Goal: Task Accomplishment & Management: Use online tool/utility

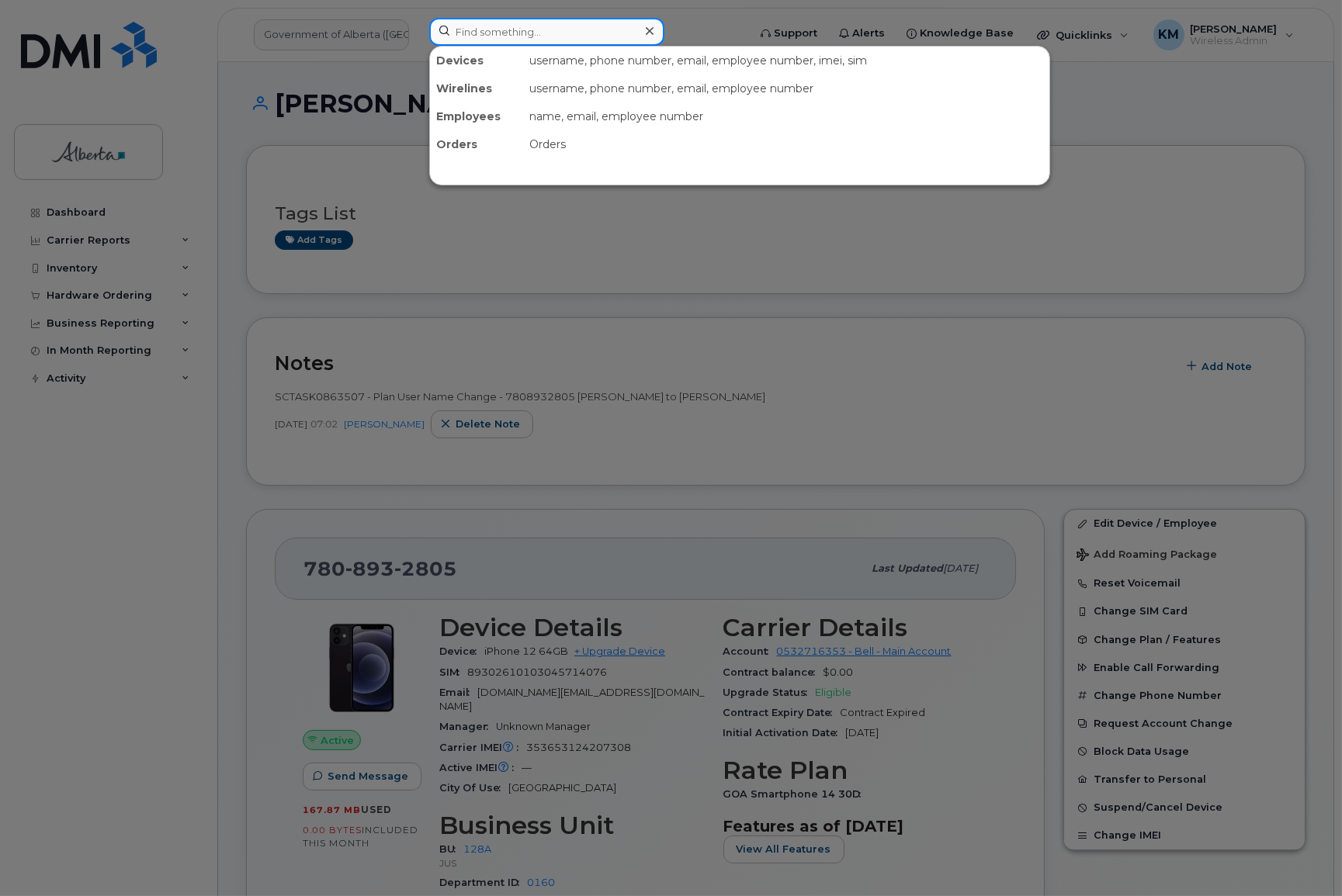
click at [466, 35] on input at bounding box center [547, 32] width 236 height 28
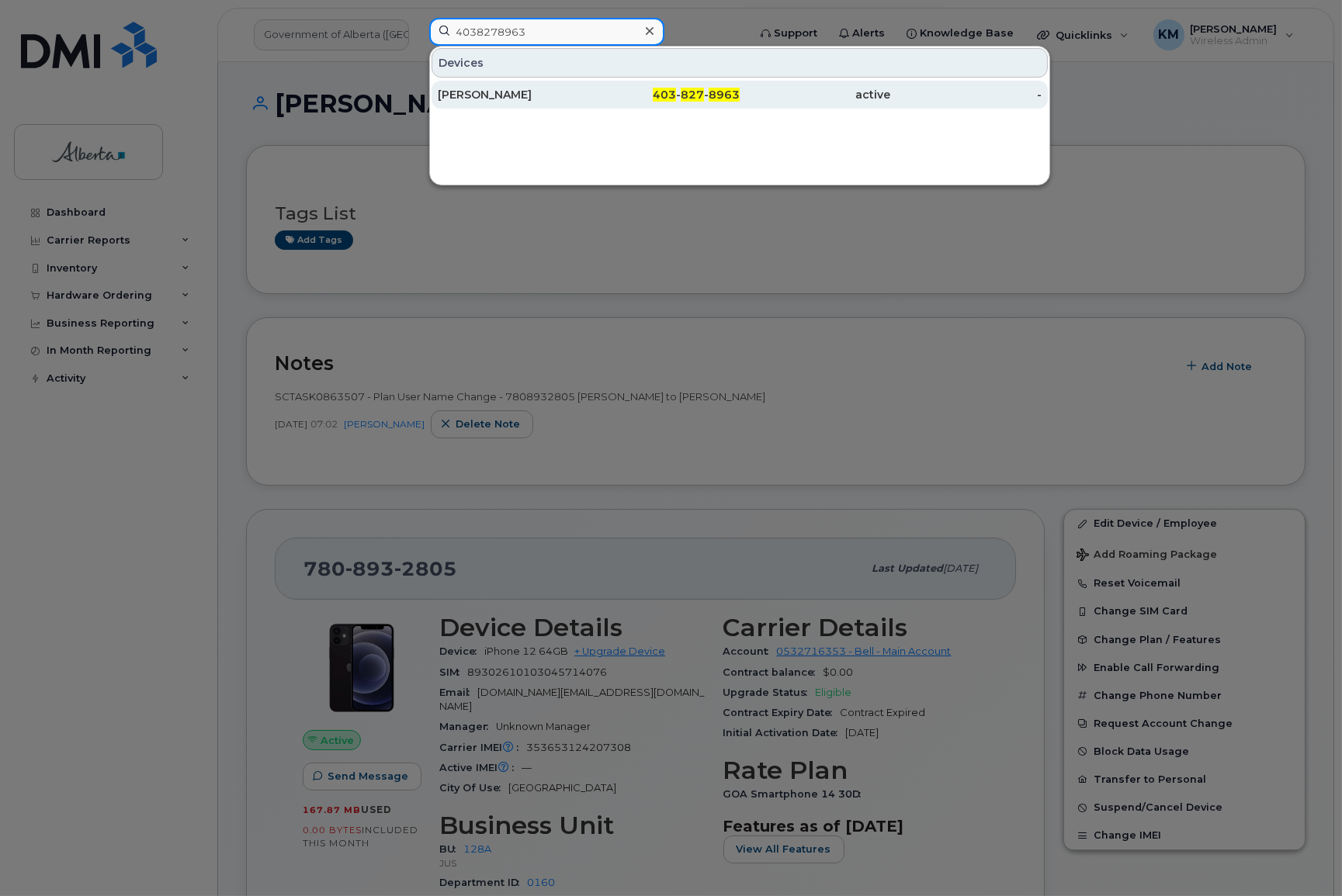
type input "4038278963"
click at [521, 101] on div "[PERSON_NAME]" at bounding box center [514, 95] width 151 height 15
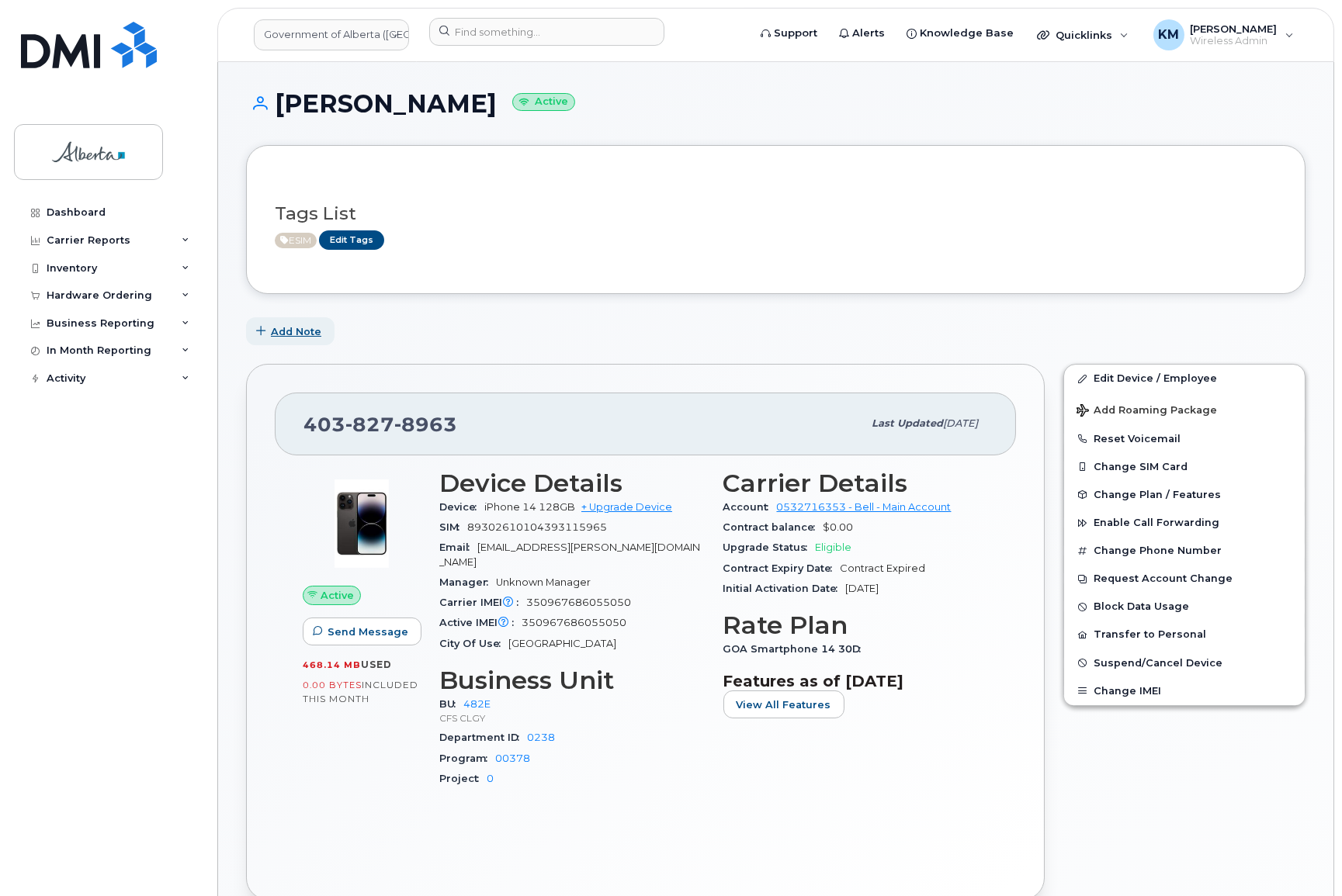
click at [296, 330] on span "Add Note" at bounding box center [295, 332] width 50 height 15
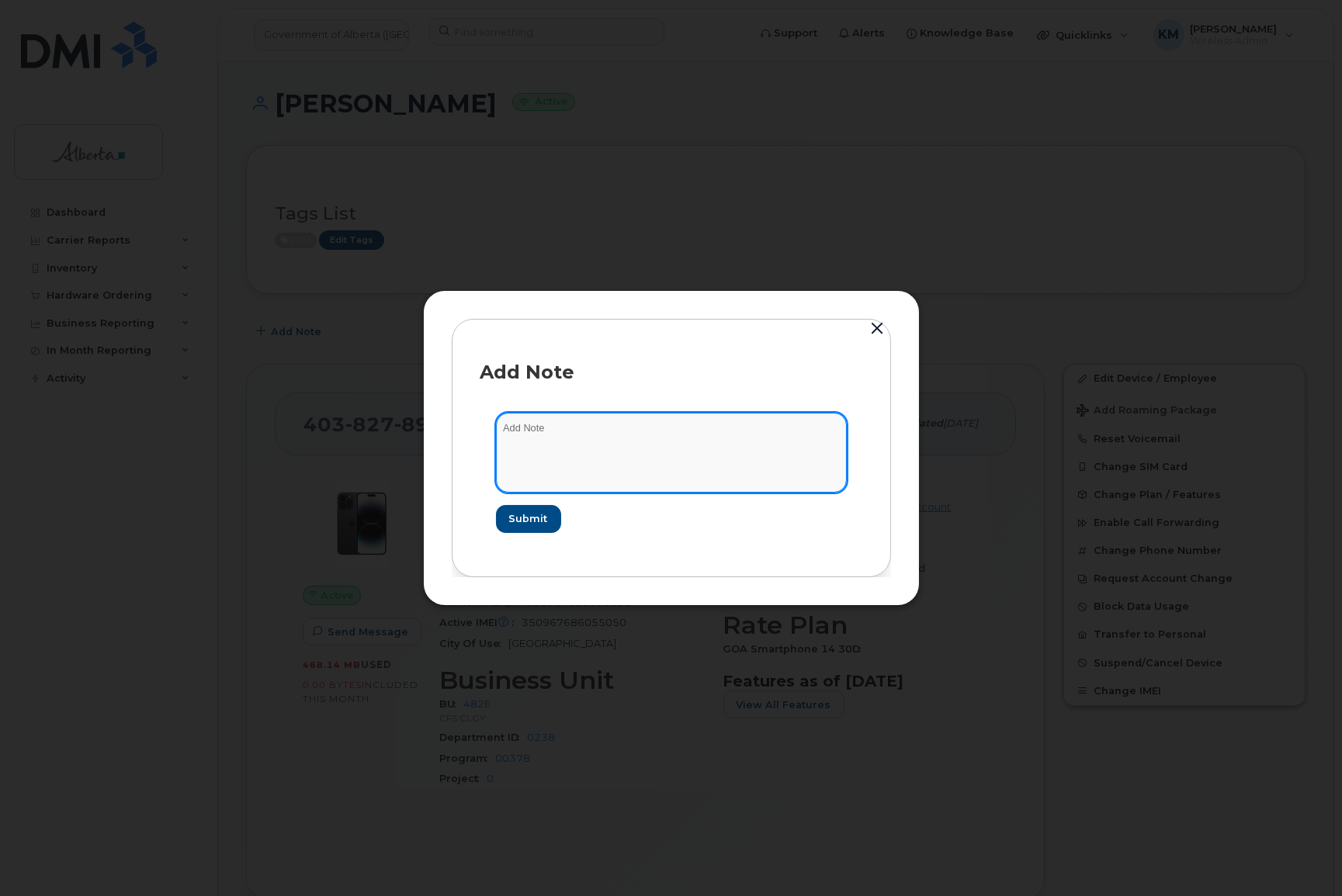
click at [573, 425] on textarea at bounding box center [671, 452] width 351 height 79
type textarea "s"
click at [633, 427] on textarea "SCTASK0865044 -" at bounding box center [671, 452] width 351 height 79
paste textarea "SIM Replace - 4038278963"
type textarea "SCTASK0865044 - SIM Replace - 4038278963"
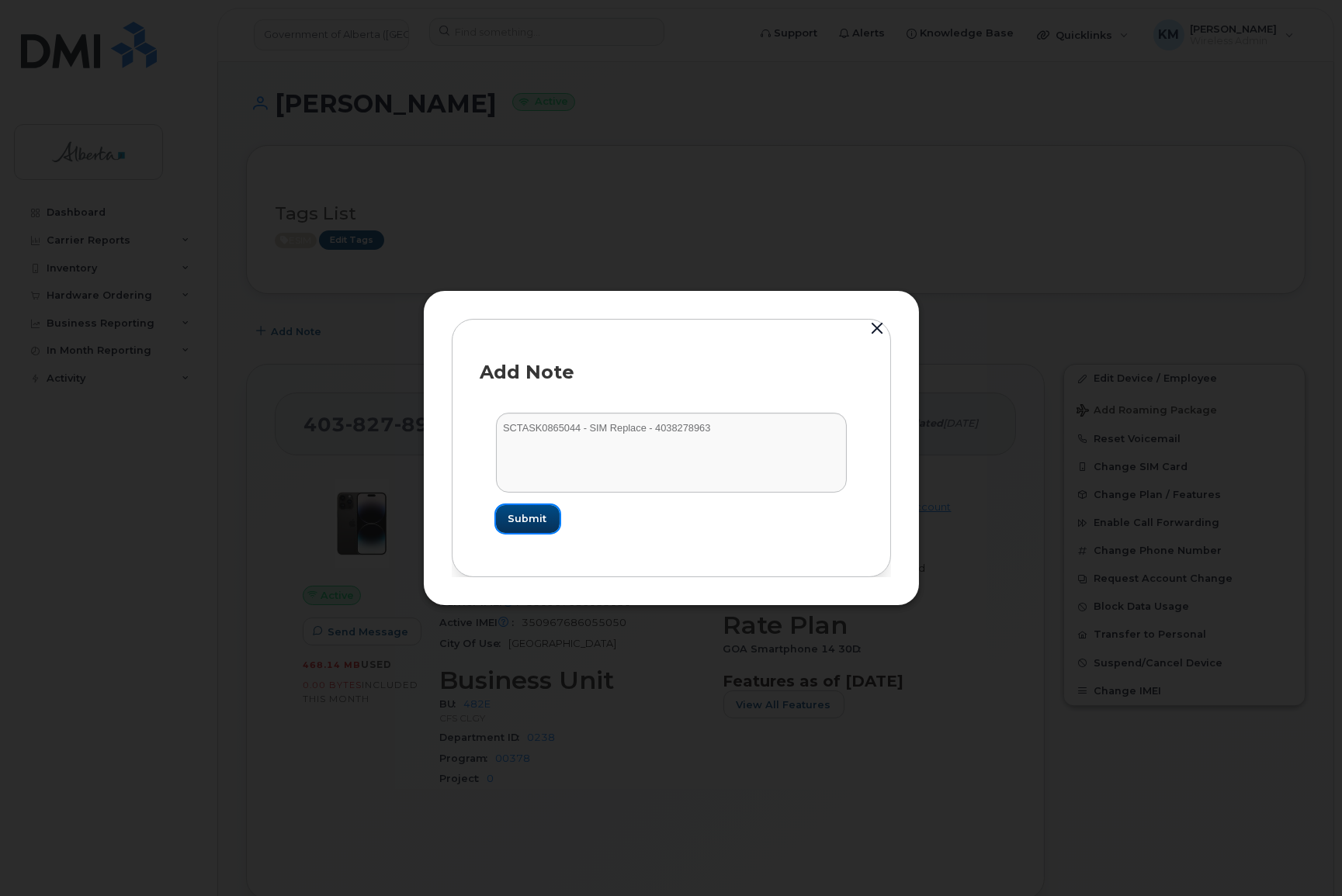
click at [526, 520] on span "Submit" at bounding box center [527, 519] width 39 height 15
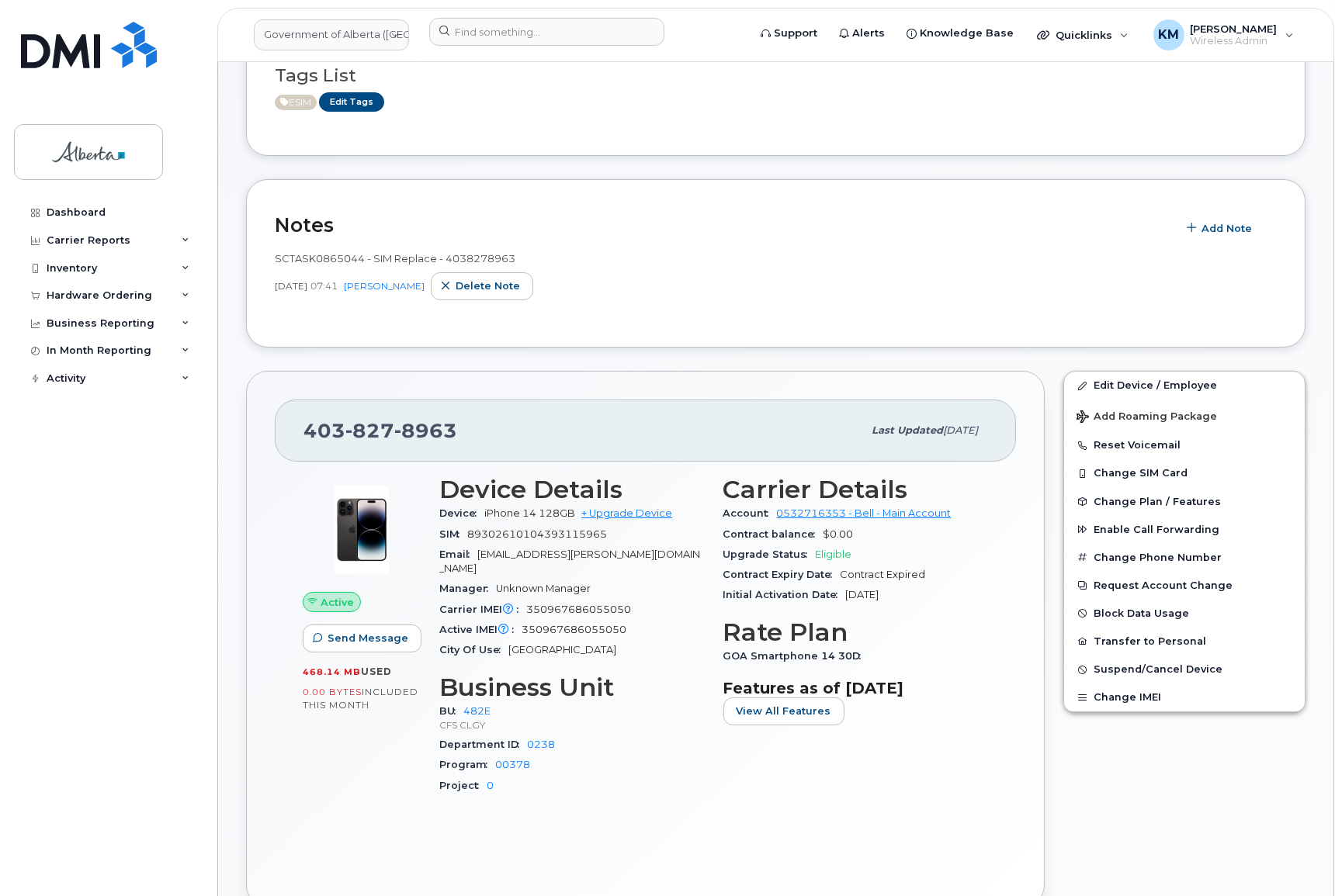
scroll to position [140, 0]
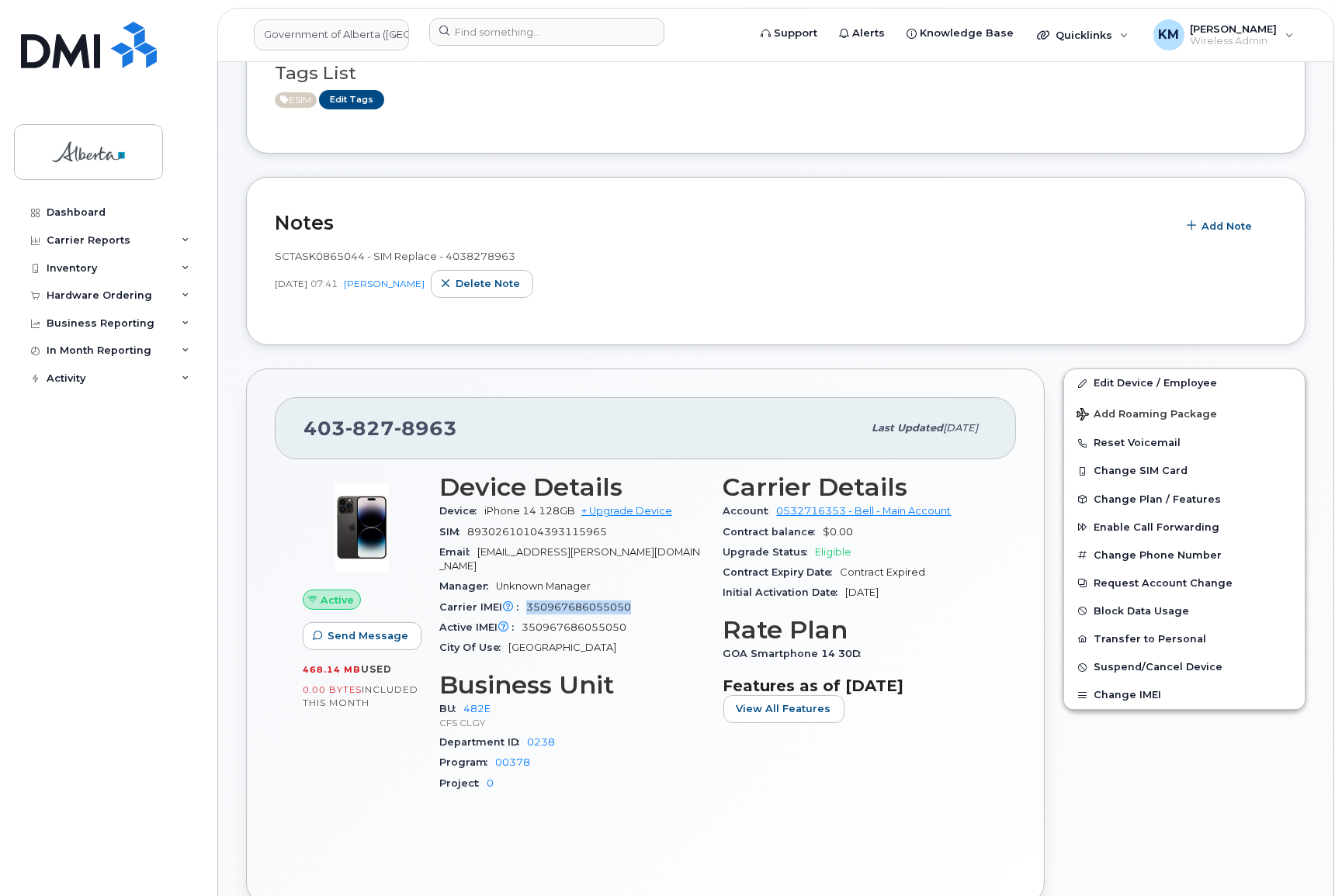
drag, startPoint x: 650, startPoint y: 589, endPoint x: 528, endPoint y: 598, distance: 122.3
click at [528, 598] on div "Carrier IMEI Carrier IMEI is reported during the last billing cycle or change o…" at bounding box center [572, 607] width 266 height 20
copy span "350967686055050"
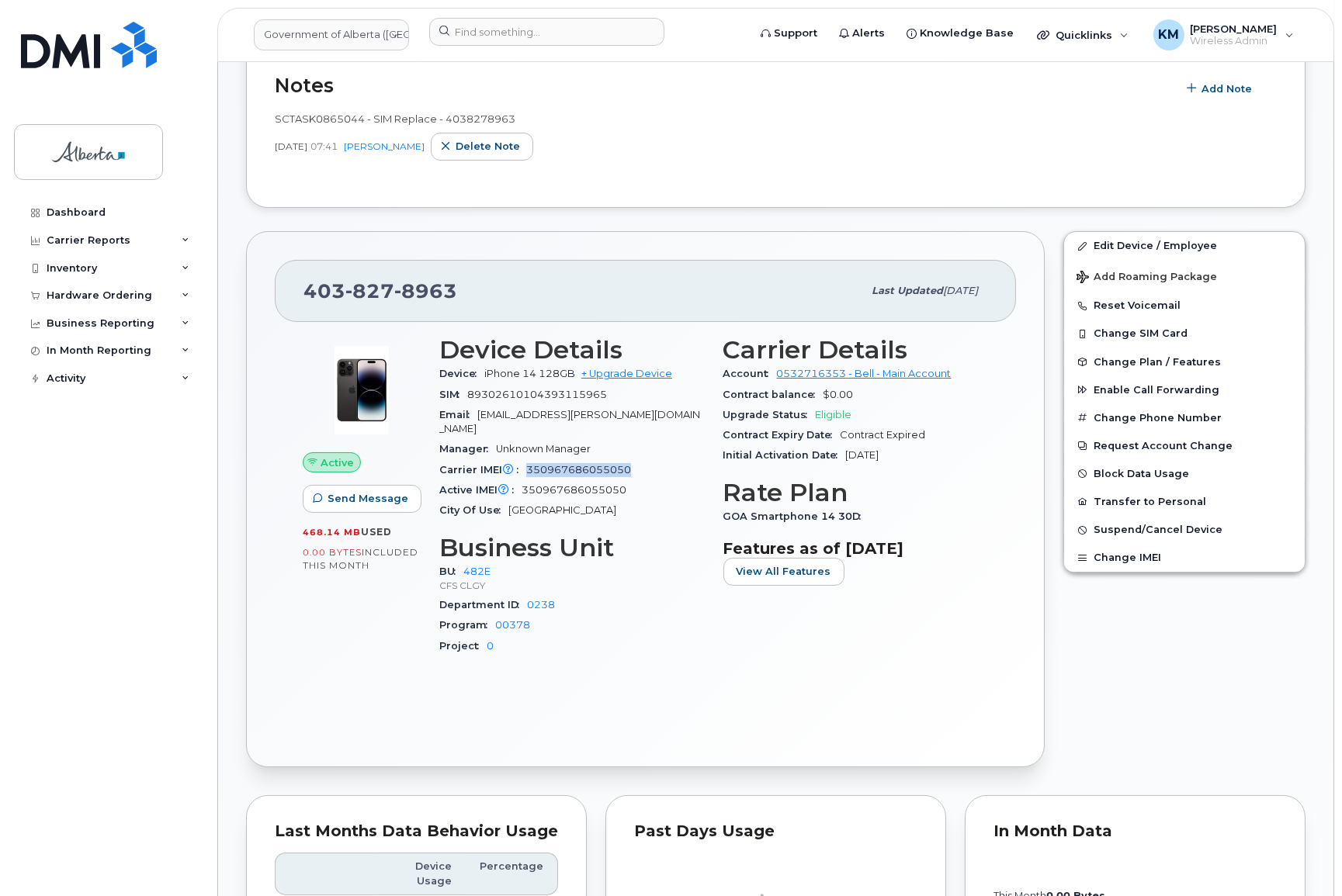
scroll to position [282, 0]
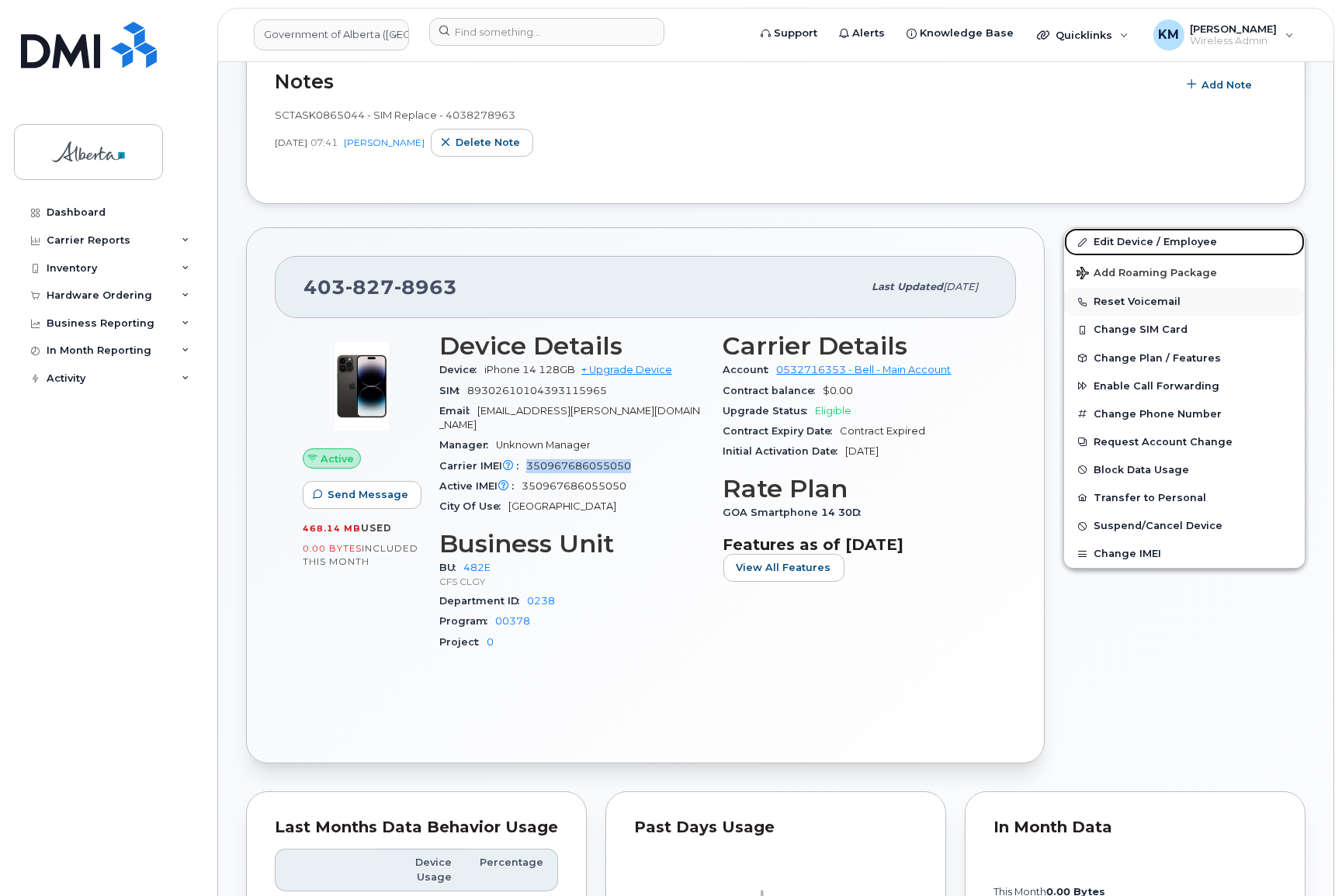
drag, startPoint x: 1126, startPoint y: 237, endPoint x: 1090, endPoint y: 311, distance: 82.3
click at [1126, 237] on link "Edit Device / Employee" at bounding box center [1185, 242] width 240 height 28
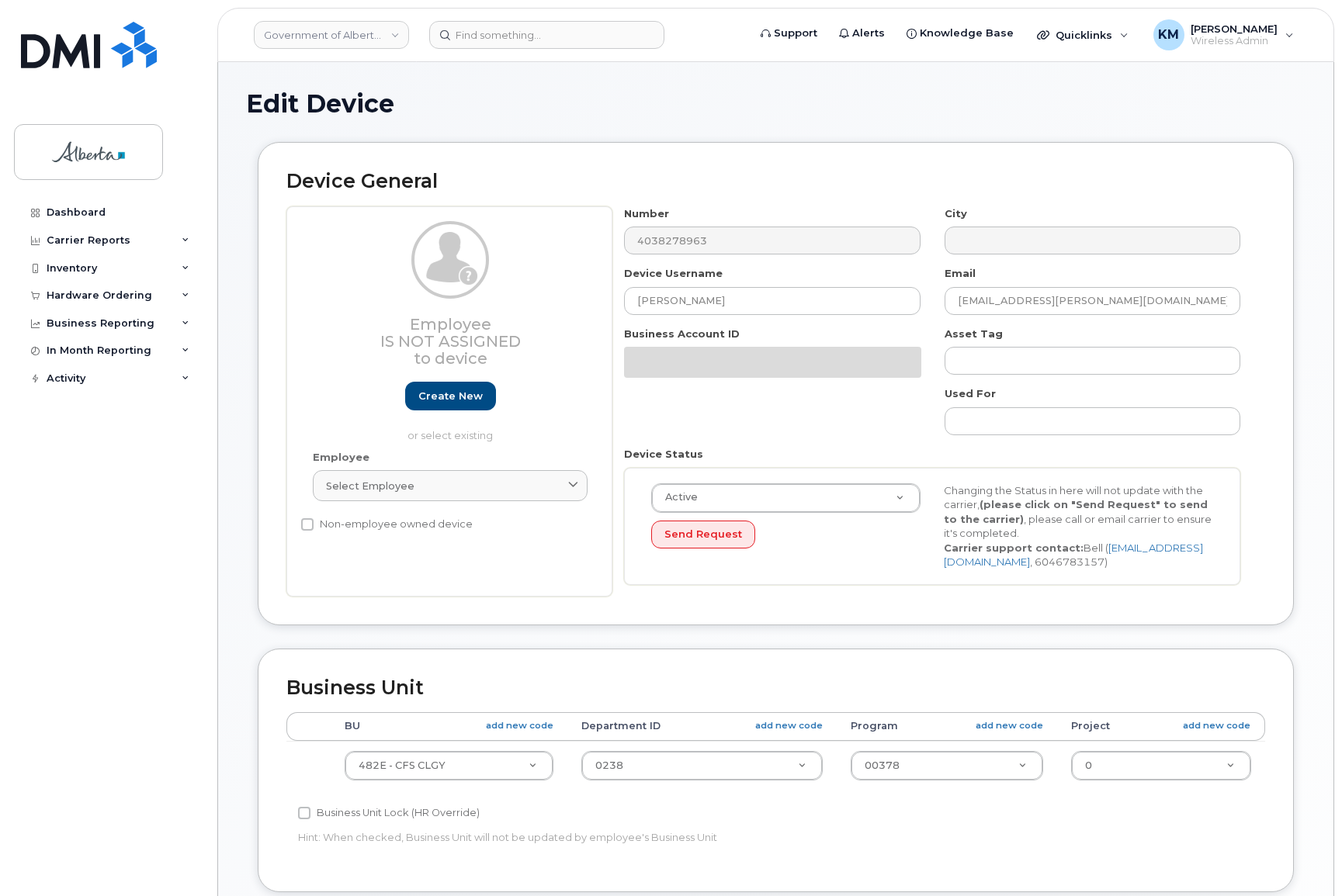
select select "4124490"
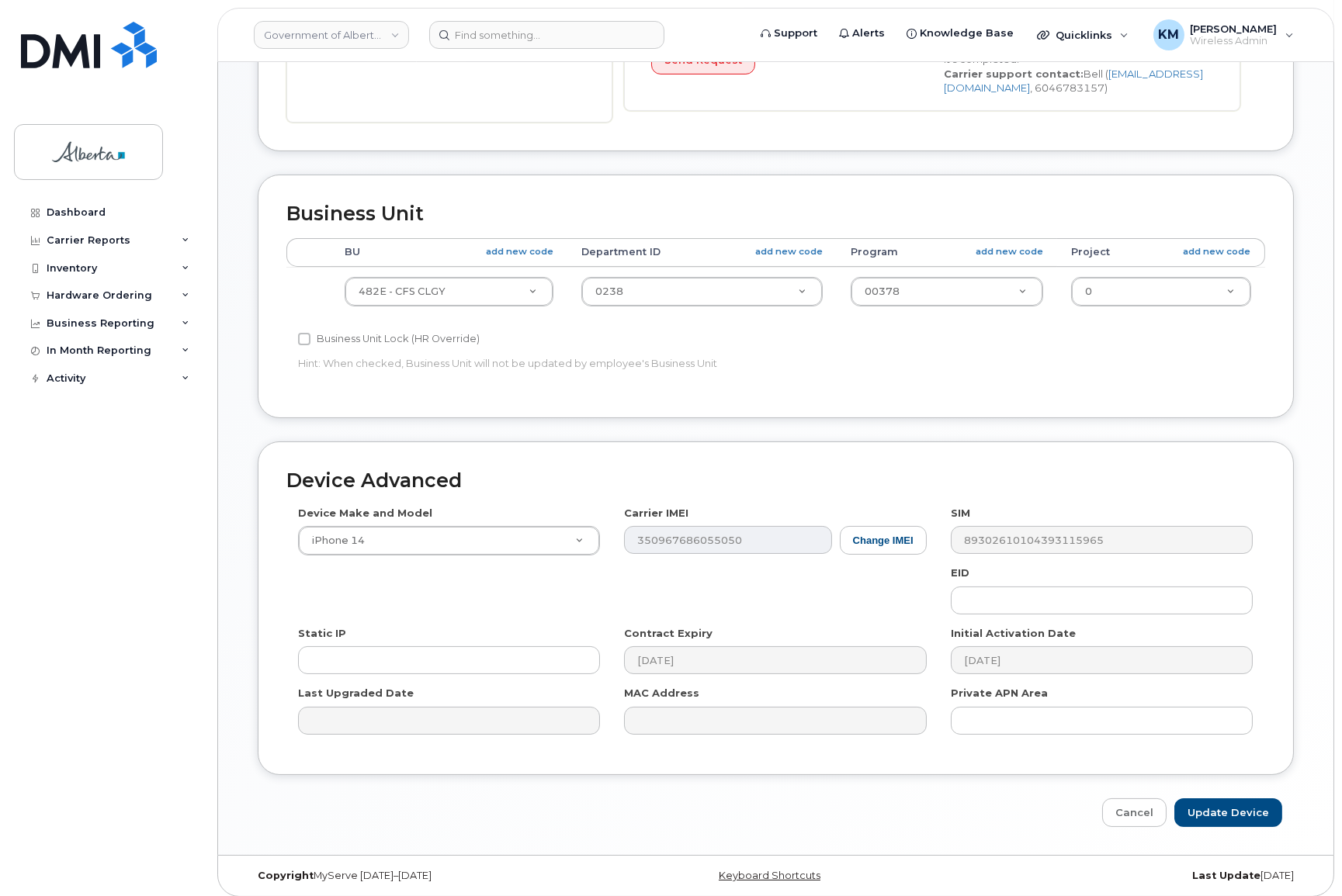
scroll to position [482, 0]
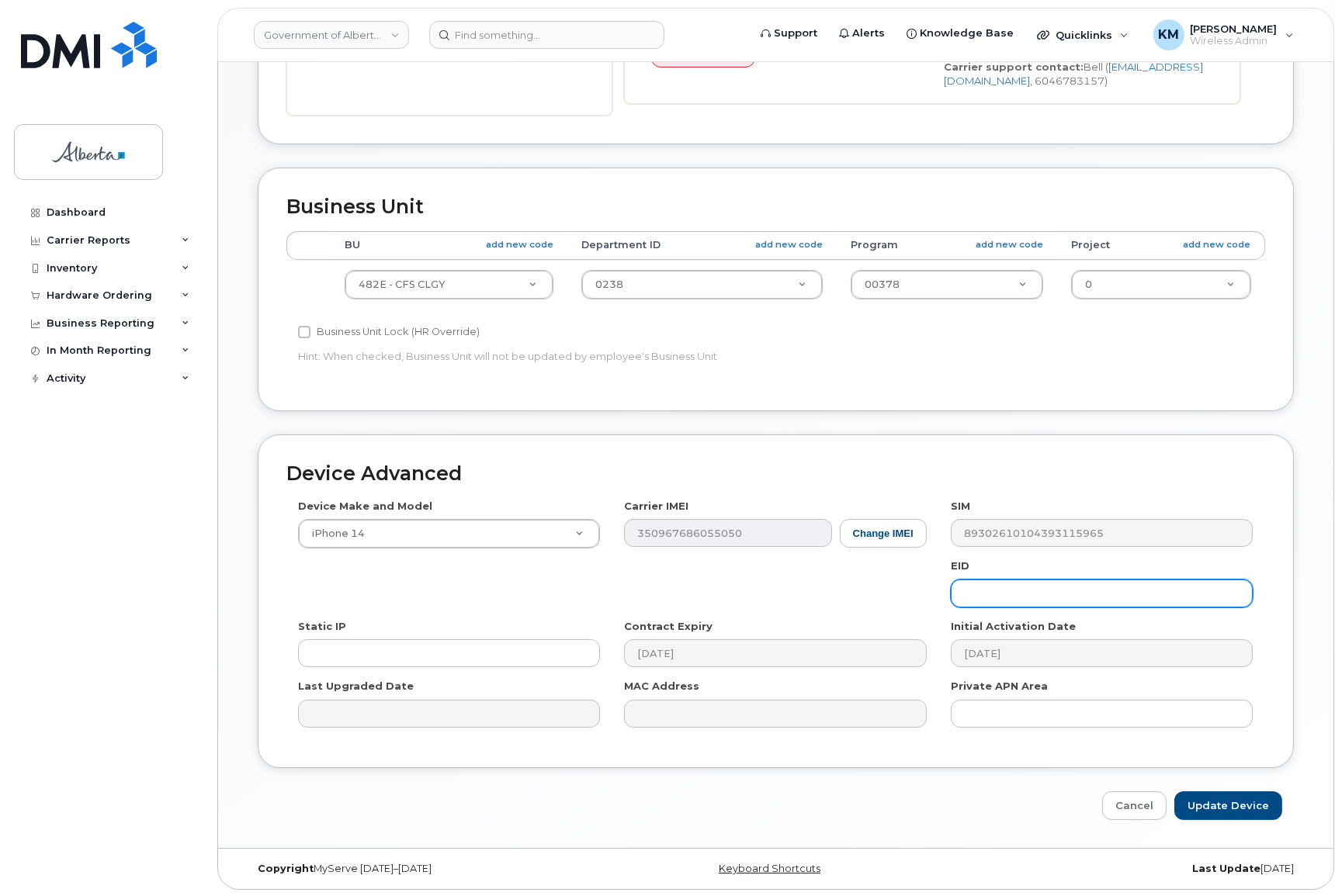
click at [1042, 596] on input "text" at bounding box center [1102, 594] width 302 height 28
paste input "89049032007108882600159758668110"
type input "89049032007108882600159758668110"
click at [1222, 800] on input "Update Device" at bounding box center [1228, 806] width 108 height 28
type input "Saving..."
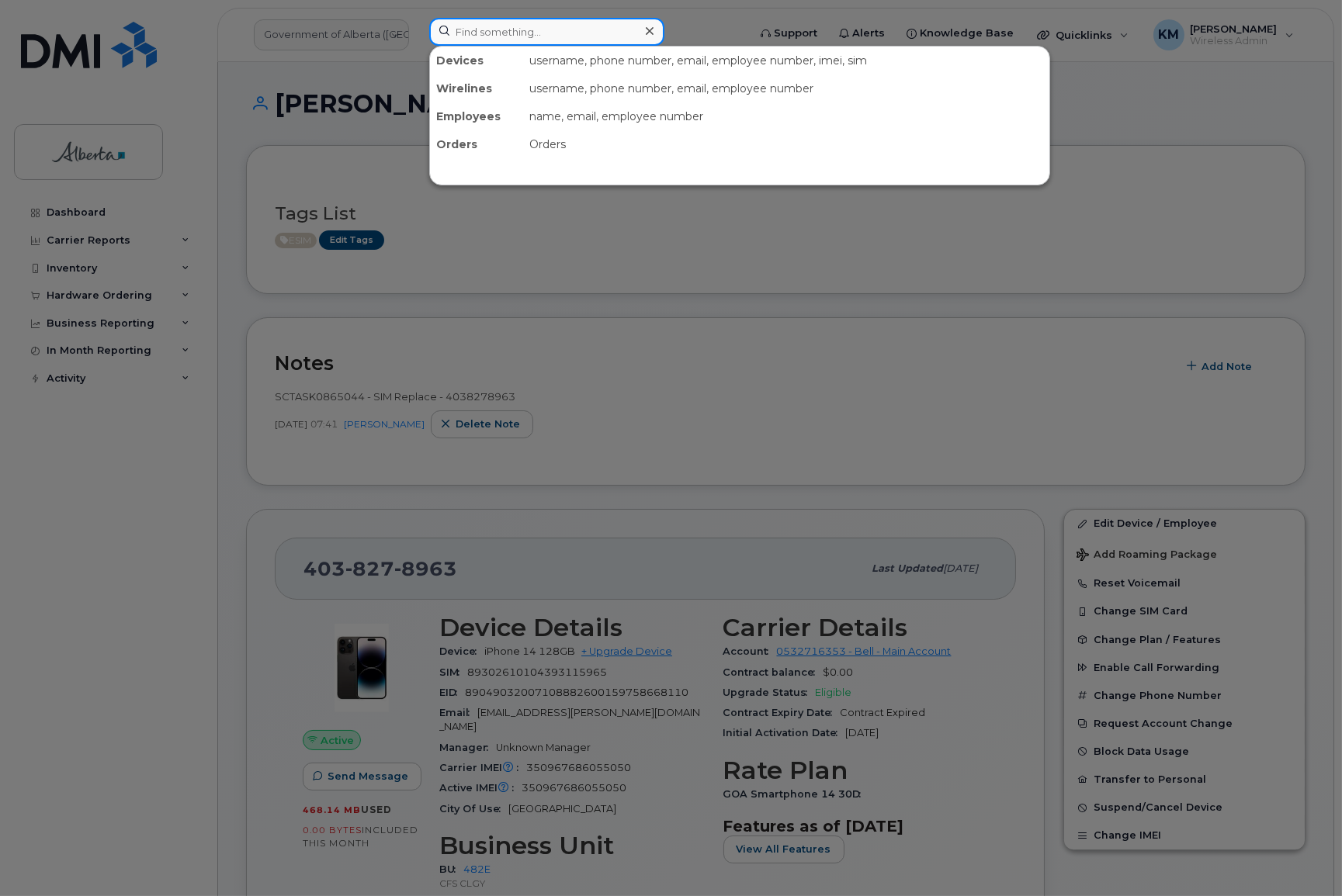
click at [468, 34] on input at bounding box center [547, 32] width 236 height 28
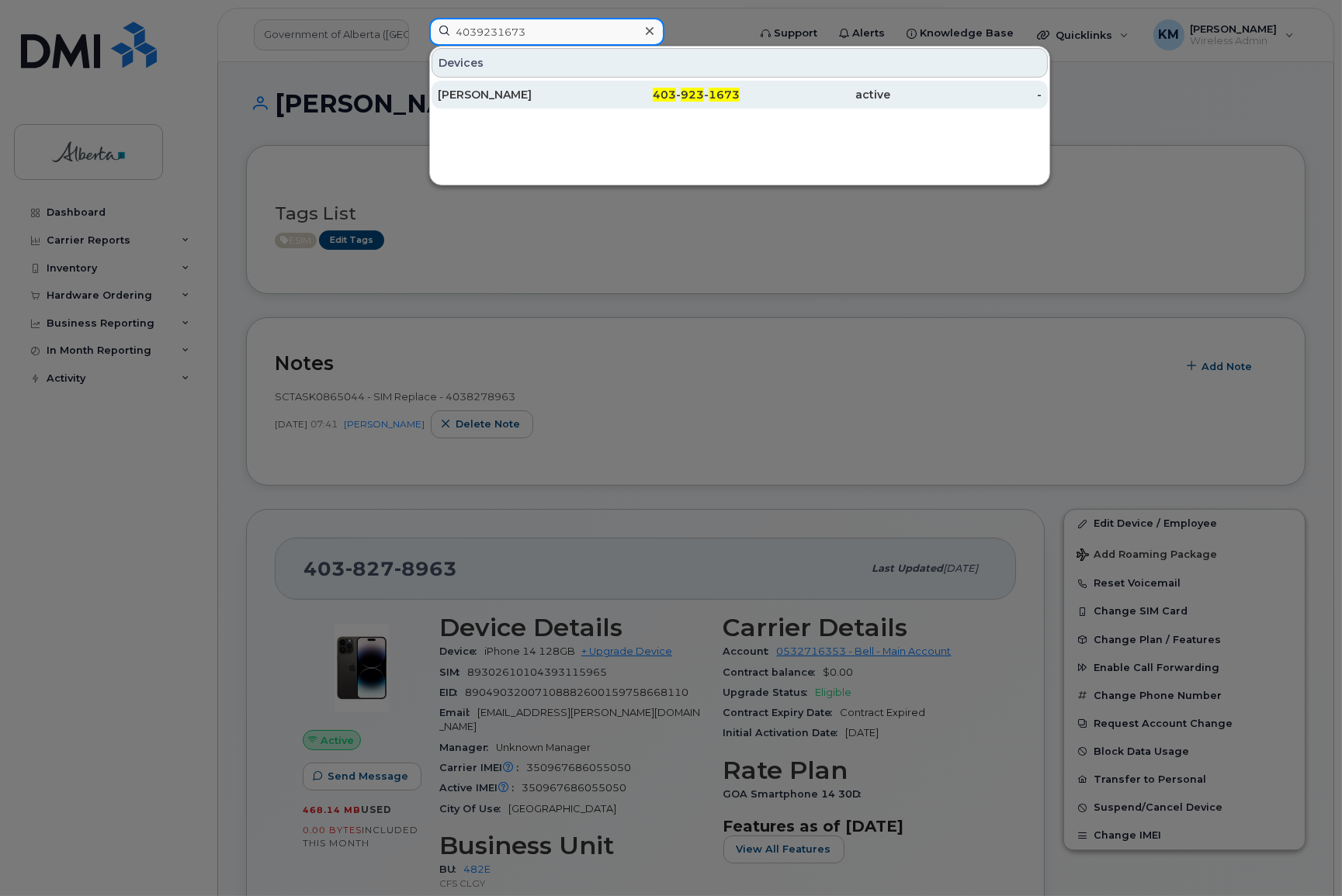
type input "4039231673"
click at [515, 86] on div "Melissa Brown" at bounding box center [514, 95] width 151 height 28
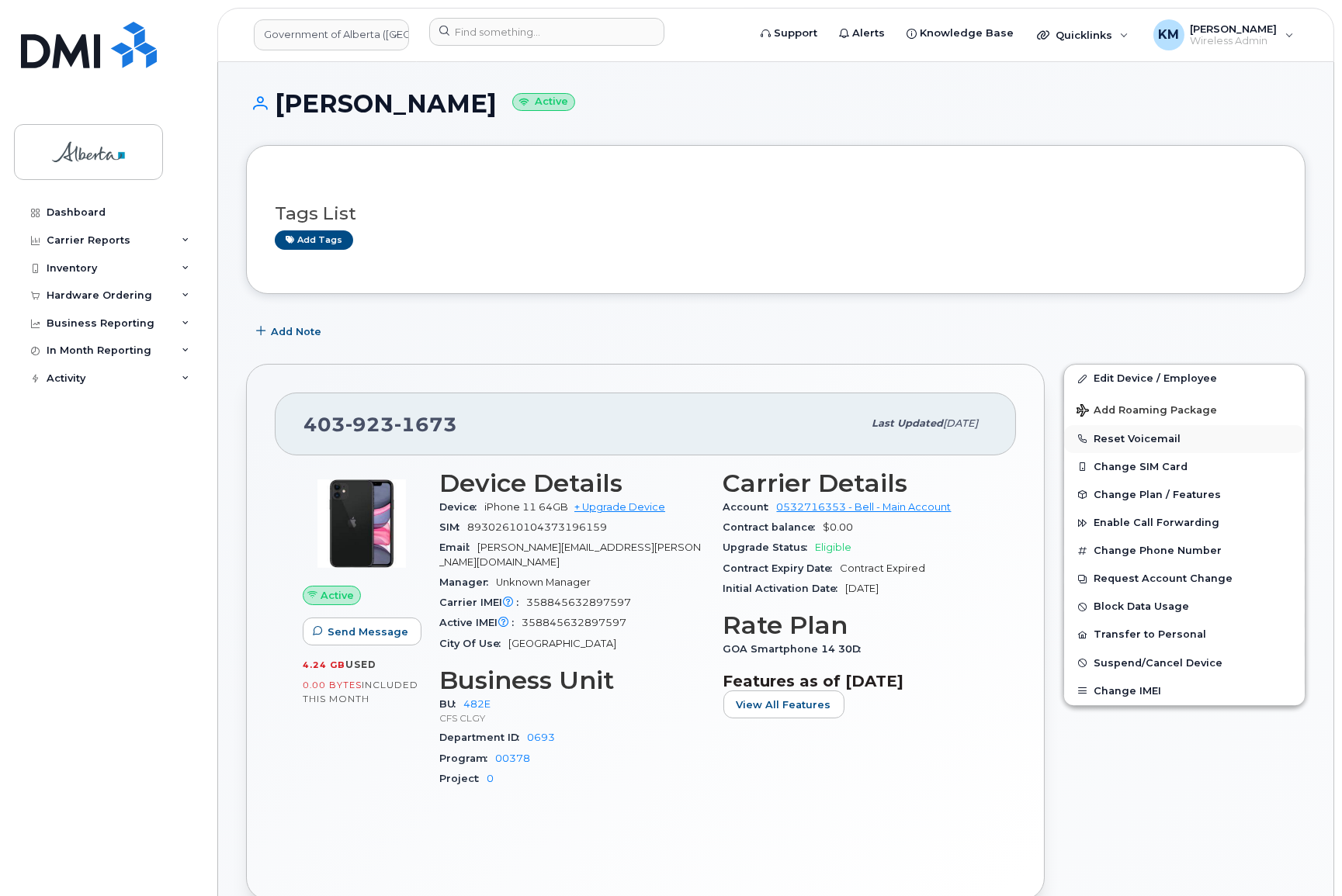
click at [1137, 433] on button "Reset Voicemail" at bounding box center [1185, 439] width 240 height 28
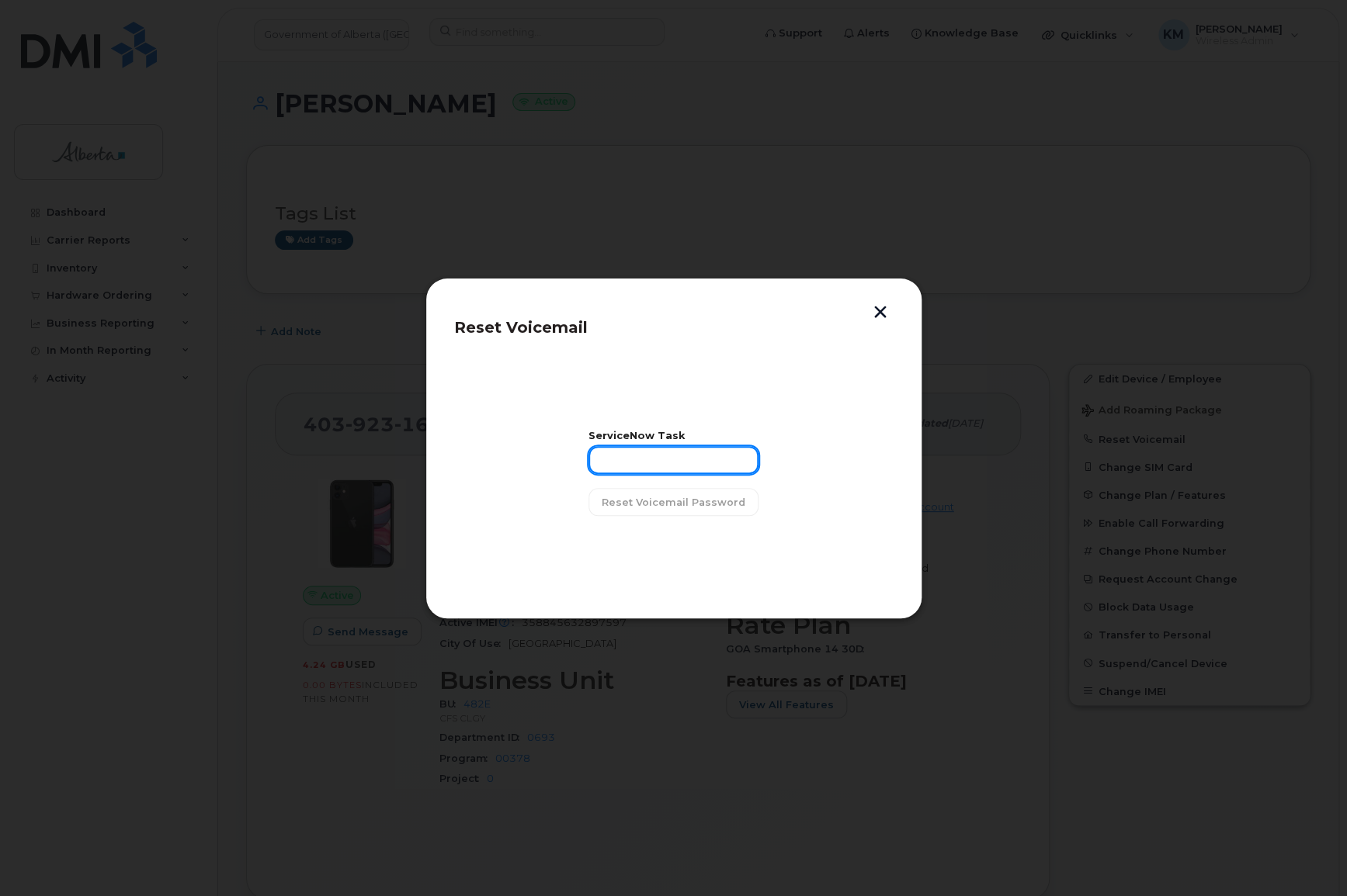
click at [696, 468] on input "text" at bounding box center [674, 461] width 170 height 28
type input "SCTASK0865070"
click at [675, 508] on span "Reset Voicemail Password" at bounding box center [674, 502] width 144 height 15
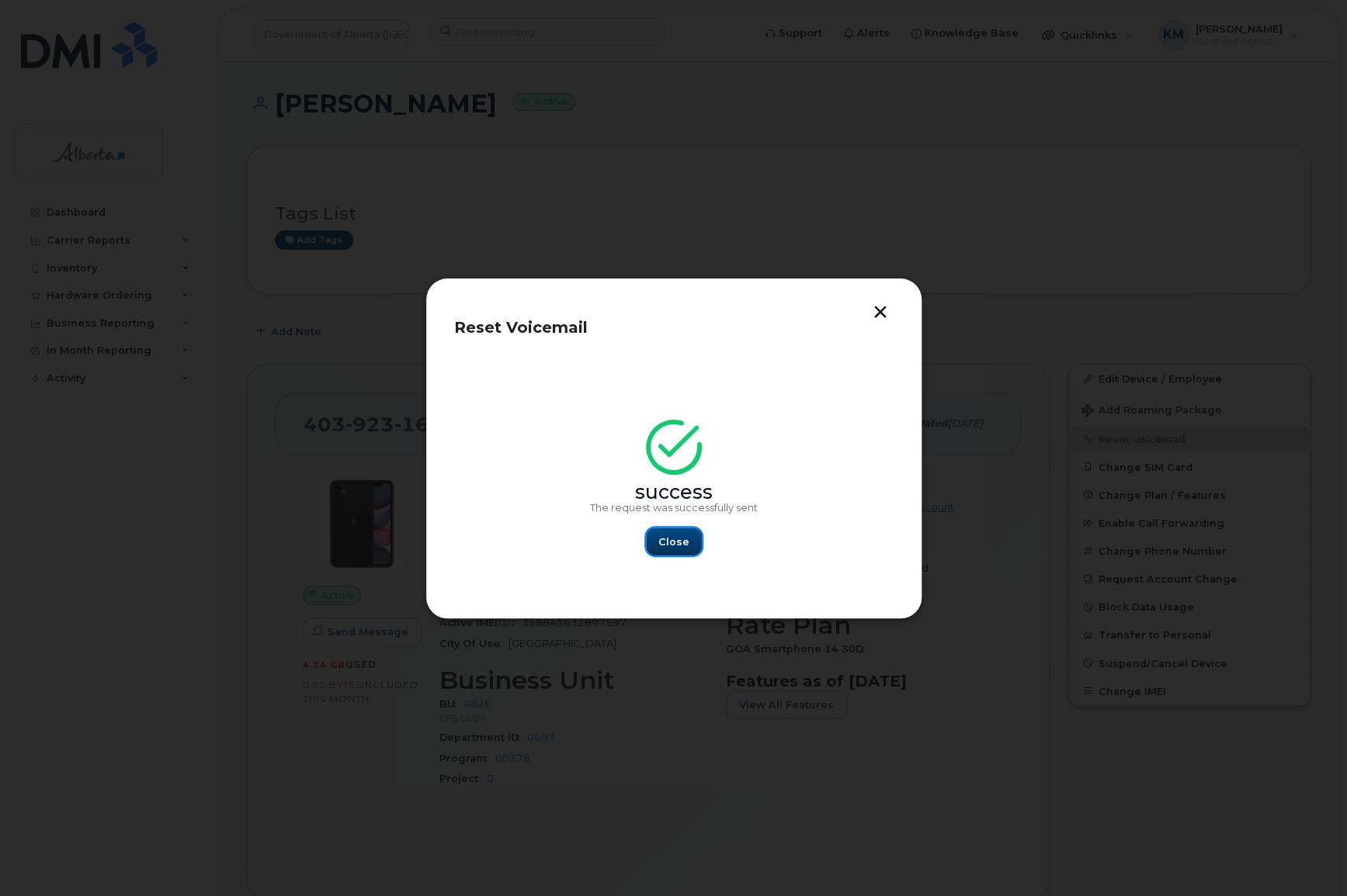
click at [690, 541] on button "Close" at bounding box center [673, 542] width 56 height 28
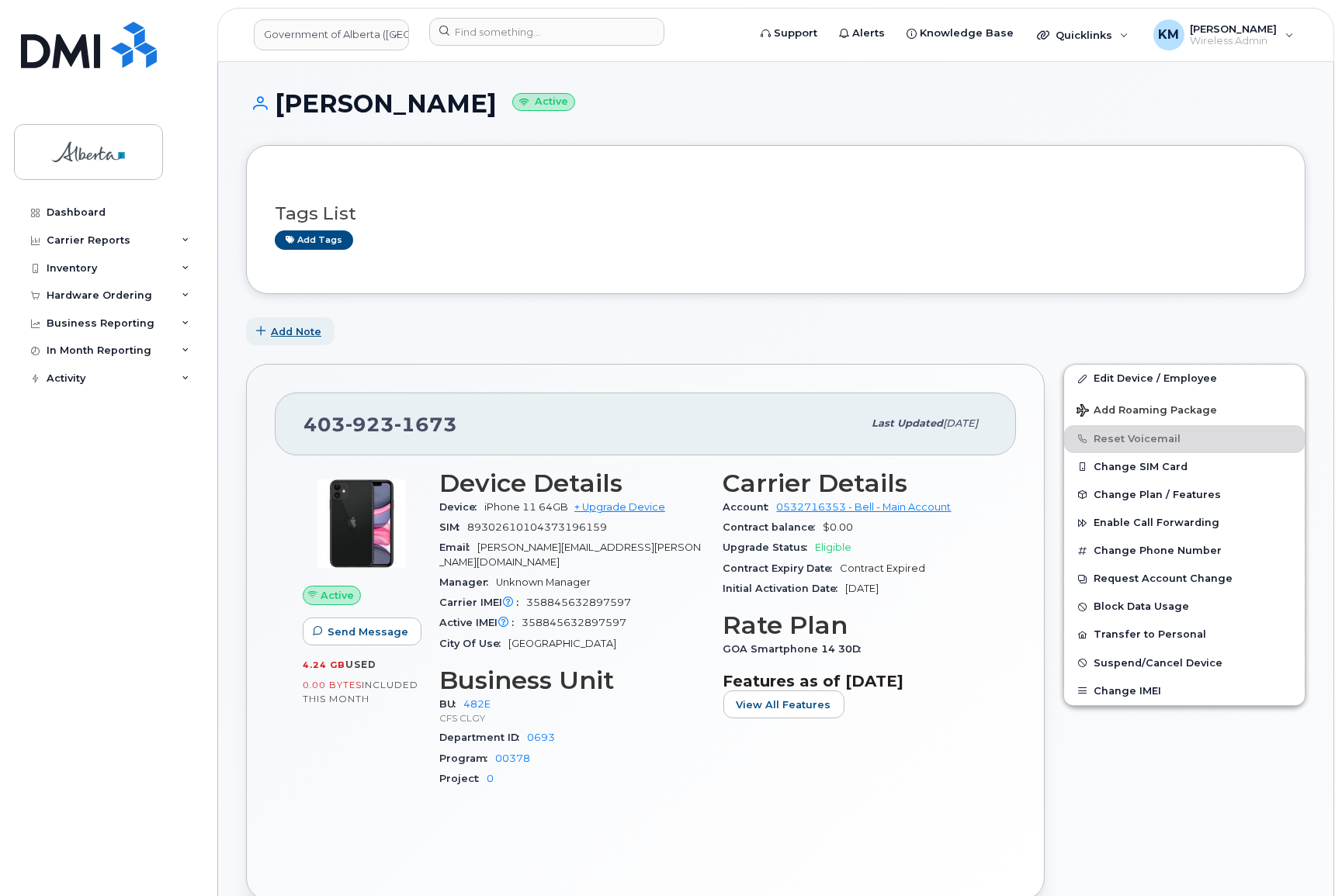
click at [304, 335] on span "Add Note" at bounding box center [295, 332] width 50 height 15
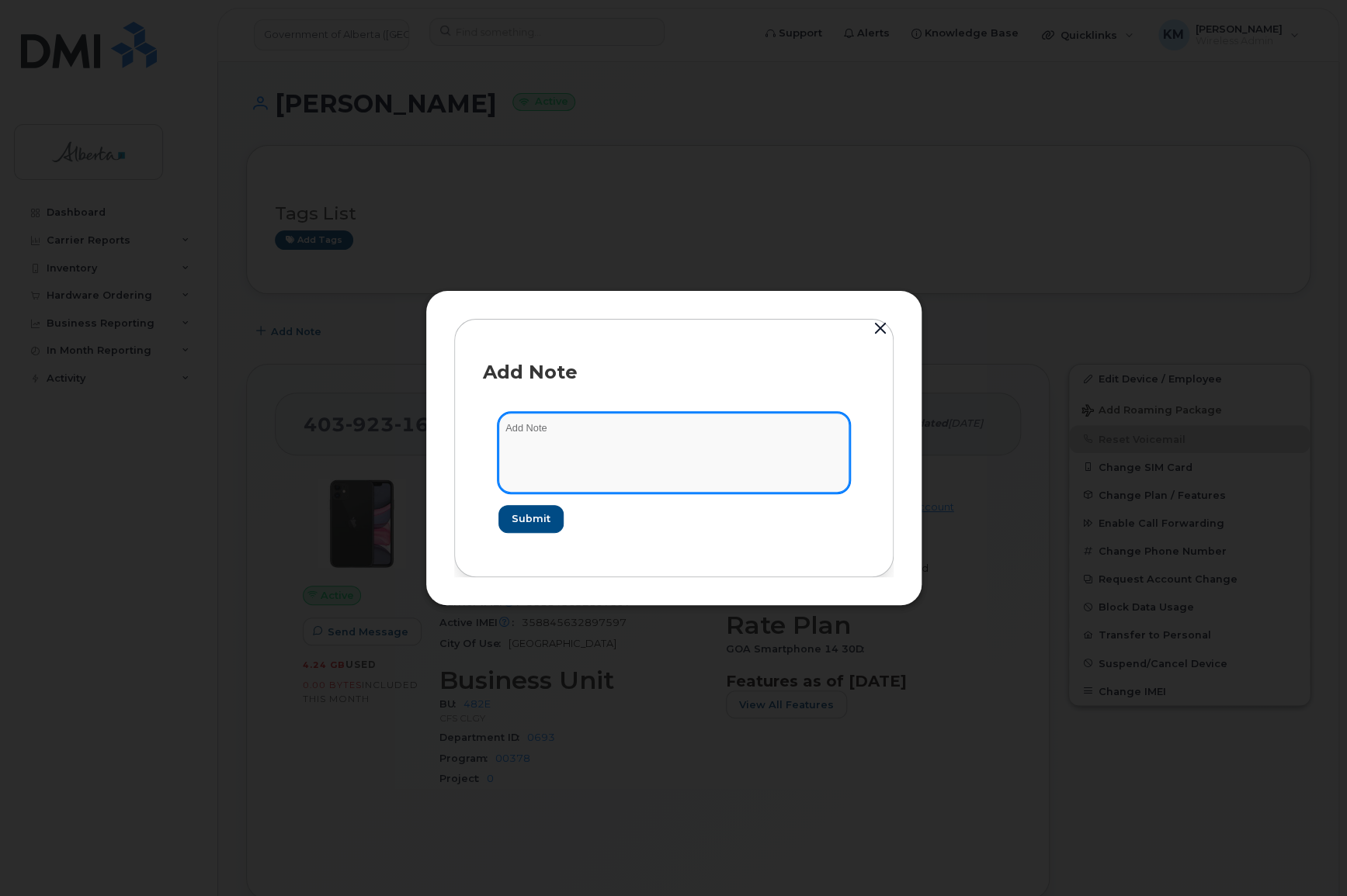
click at [582, 449] on textarea at bounding box center [674, 452] width 351 height 79
type textarea "s"
click at [650, 432] on textarea "SCTASK0865070 -" at bounding box center [674, 452] width 351 height 79
paste textarea "Plan VM PIN - (1)"
type textarea "SCTASK0865070 - Plan VM PIN - (1)"
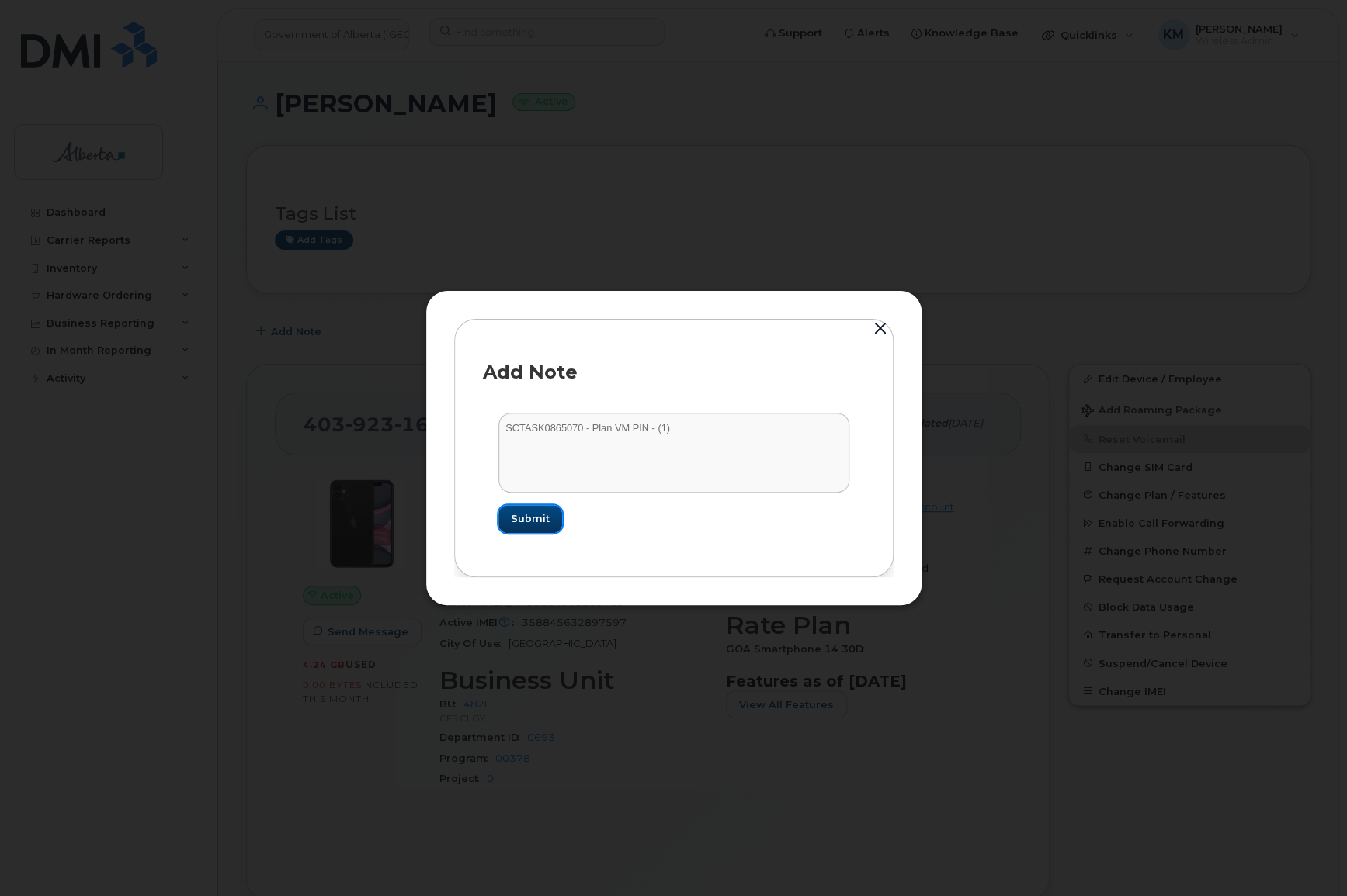
click at [531, 525] on span "Submit" at bounding box center [530, 519] width 39 height 15
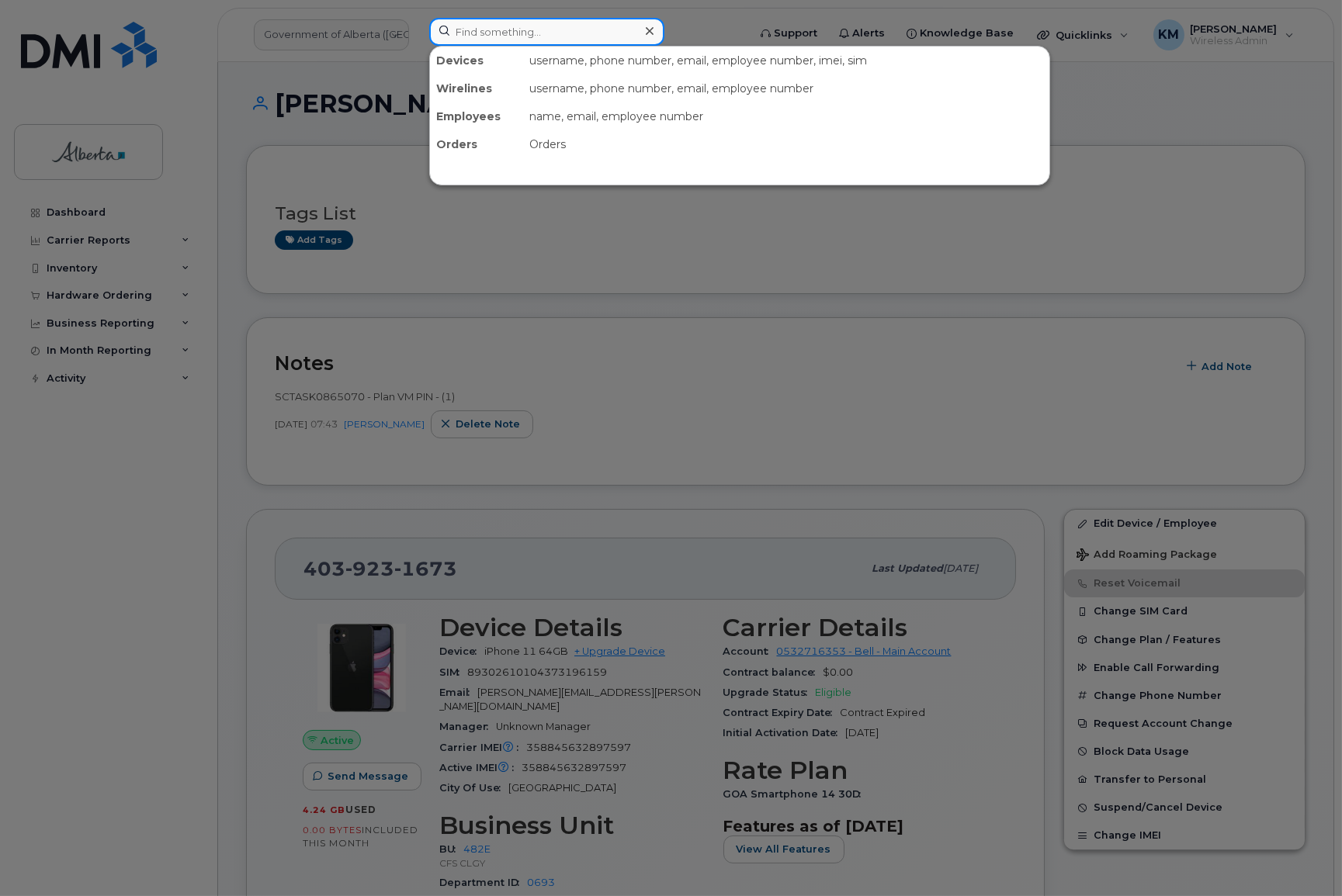
click at [555, 22] on input at bounding box center [547, 32] width 236 height 28
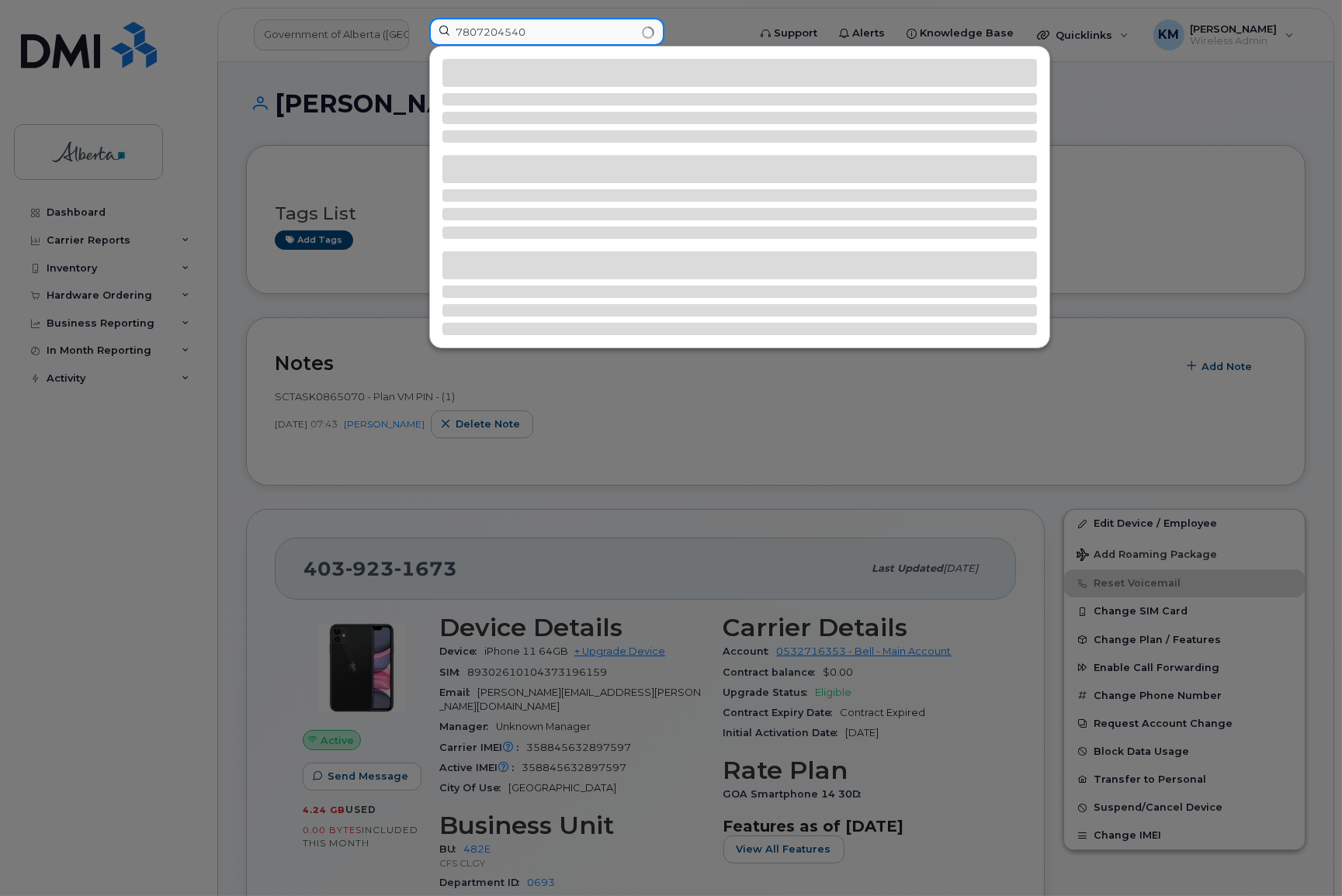
type input "7807204540"
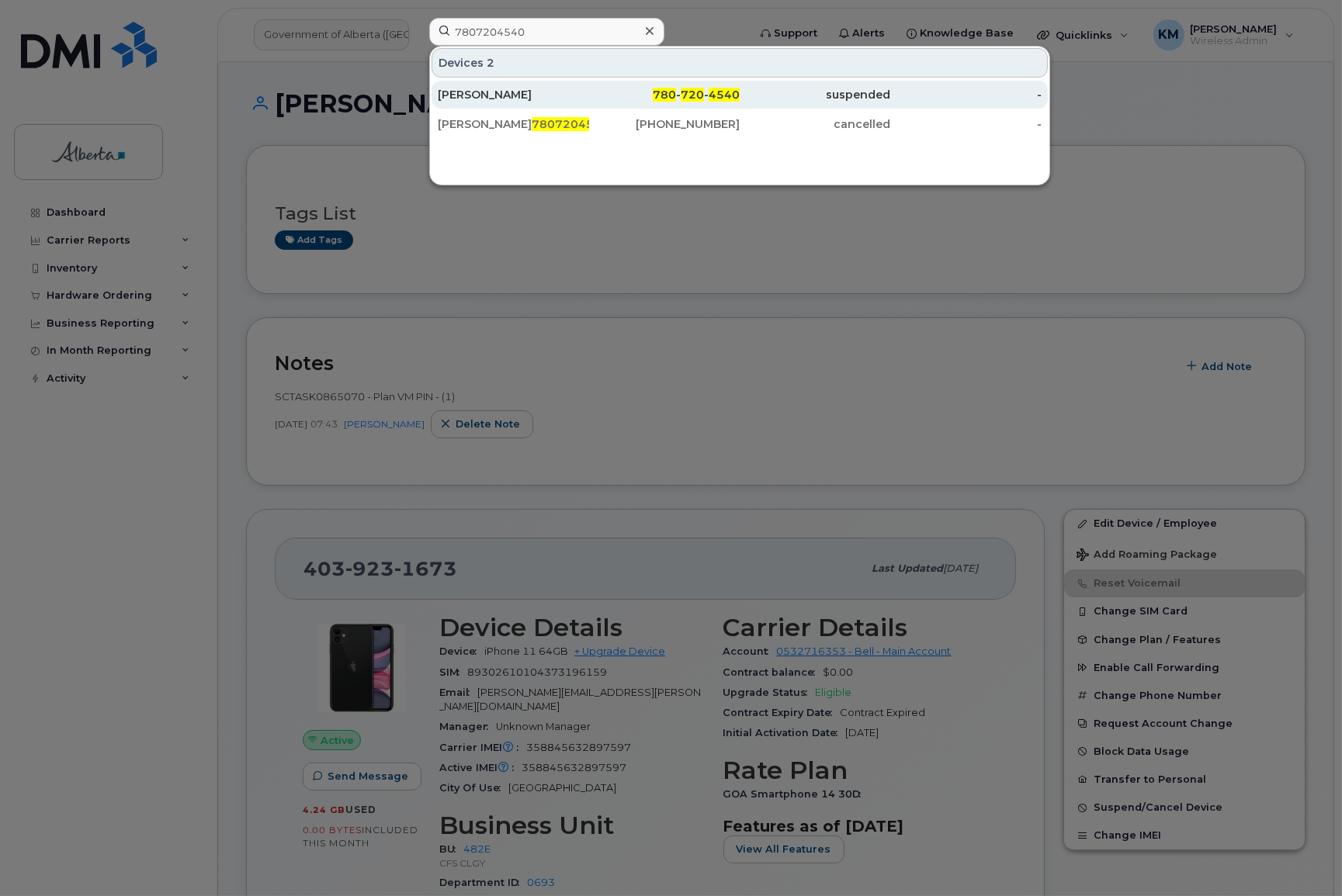
click at [525, 87] on div "[PERSON_NAME]" at bounding box center [514, 95] width 151 height 15
